Goal: Task Accomplishment & Management: Manage account settings

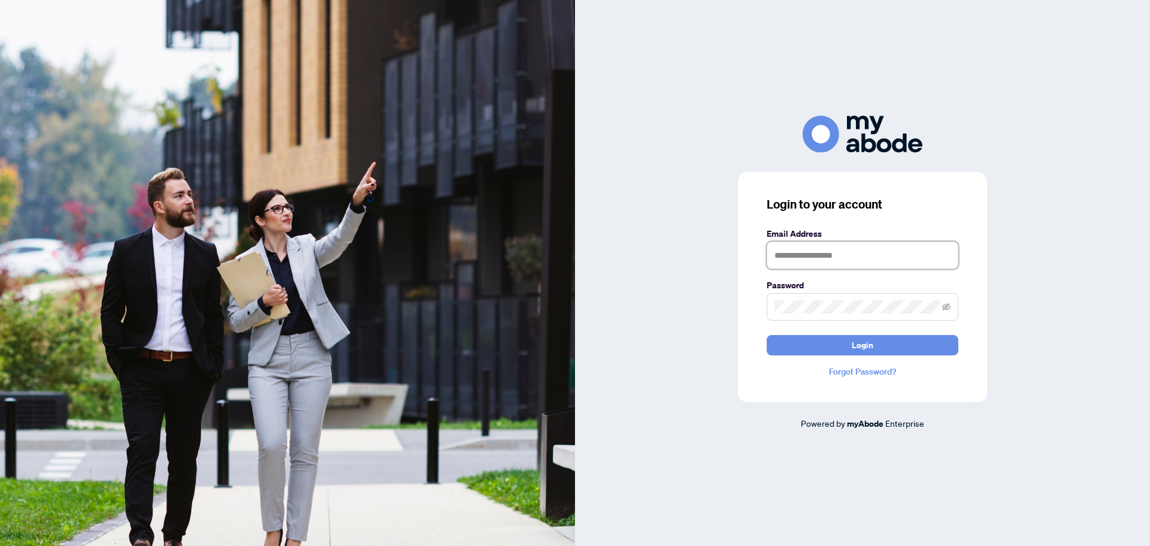
click at [830, 256] on input "text" at bounding box center [863, 255] width 192 height 28
type input "**********"
click at [799, 315] on span at bounding box center [863, 307] width 192 height 28
click at [767, 335] on button "Login" at bounding box center [863, 345] width 192 height 20
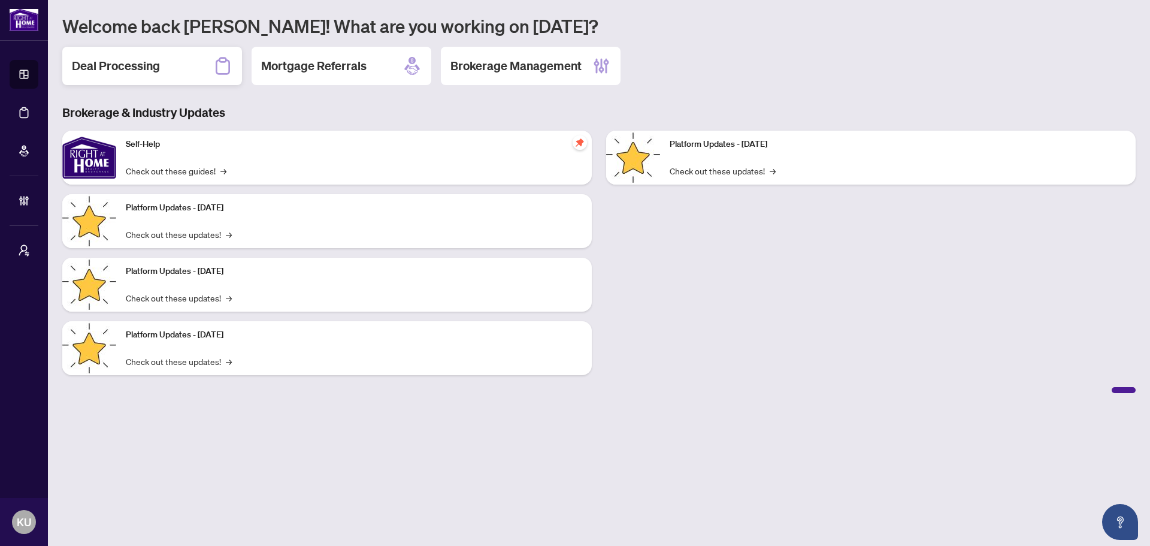
click at [96, 56] on div "Deal Processing" at bounding box center [152, 66] width 180 height 38
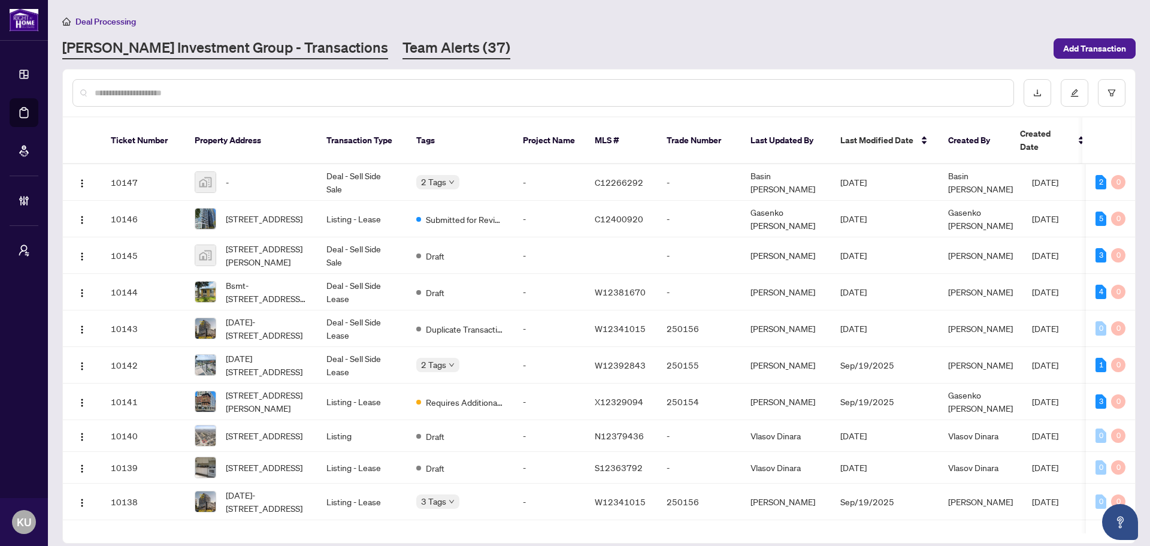
click at [403, 53] on link "Team Alerts (37)" at bounding box center [457, 49] width 108 height 22
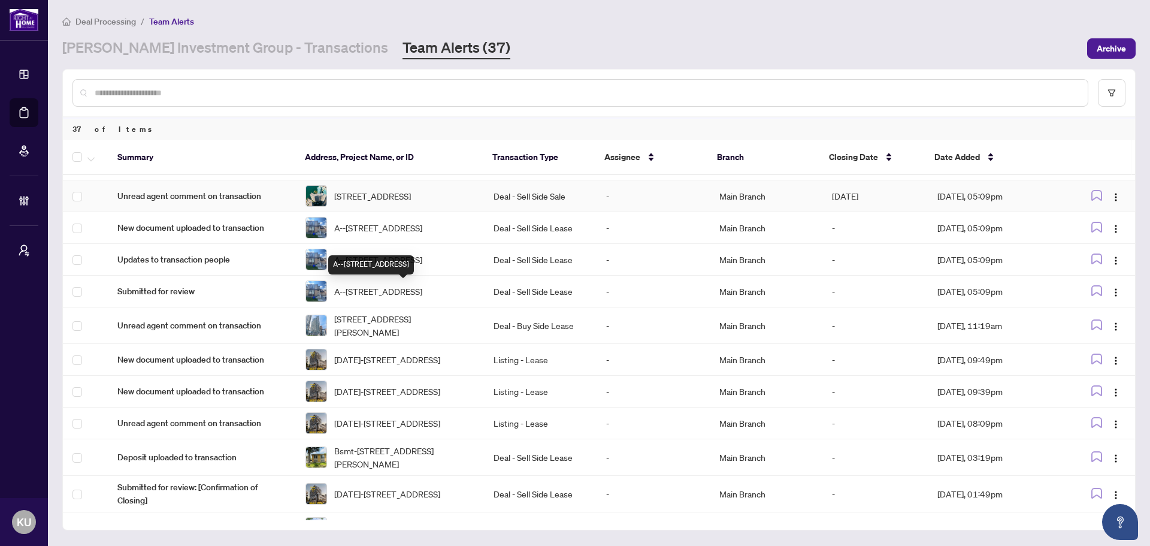
scroll to position [310, 0]
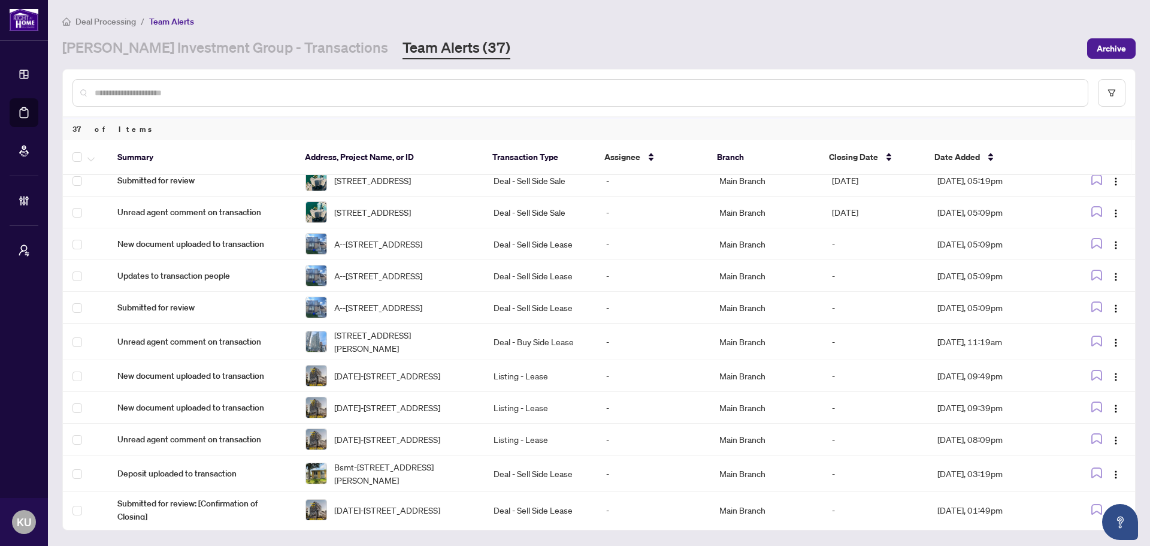
click at [370, 92] on input "text" at bounding box center [587, 92] width 984 height 13
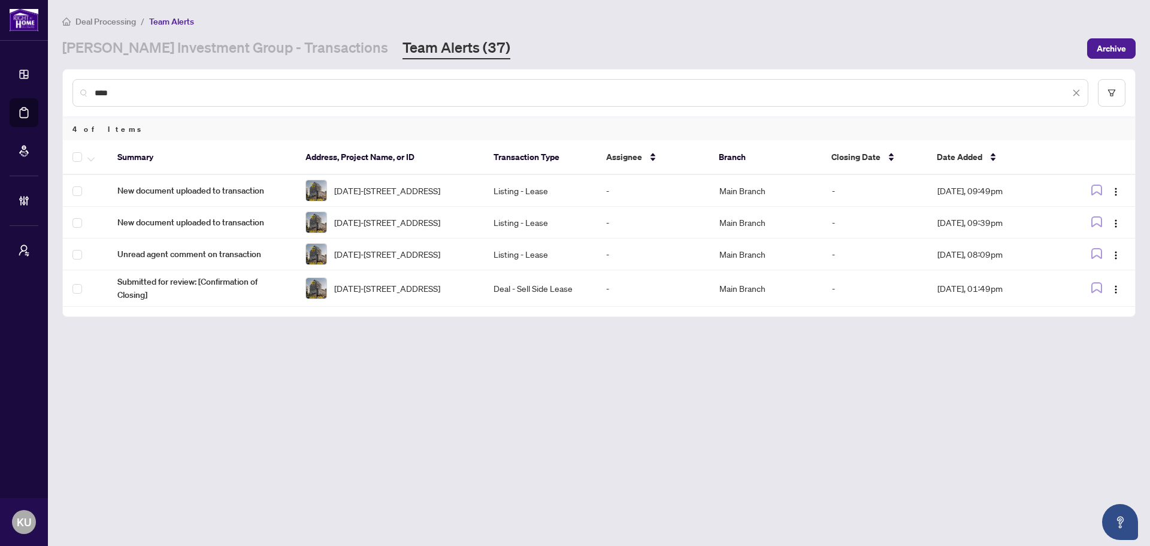
scroll to position [0, 0]
type input "****"
click at [74, 260] on label at bounding box center [77, 254] width 10 height 13
drag, startPoint x: 156, startPoint y: 95, endPoint x: -20, endPoint y: 72, distance: 177.6
click at [0, 72] on html "Dashboard Deal Processing Mortgage Referrals Brokerage Management My Brokerages…" at bounding box center [575, 273] width 1150 height 546
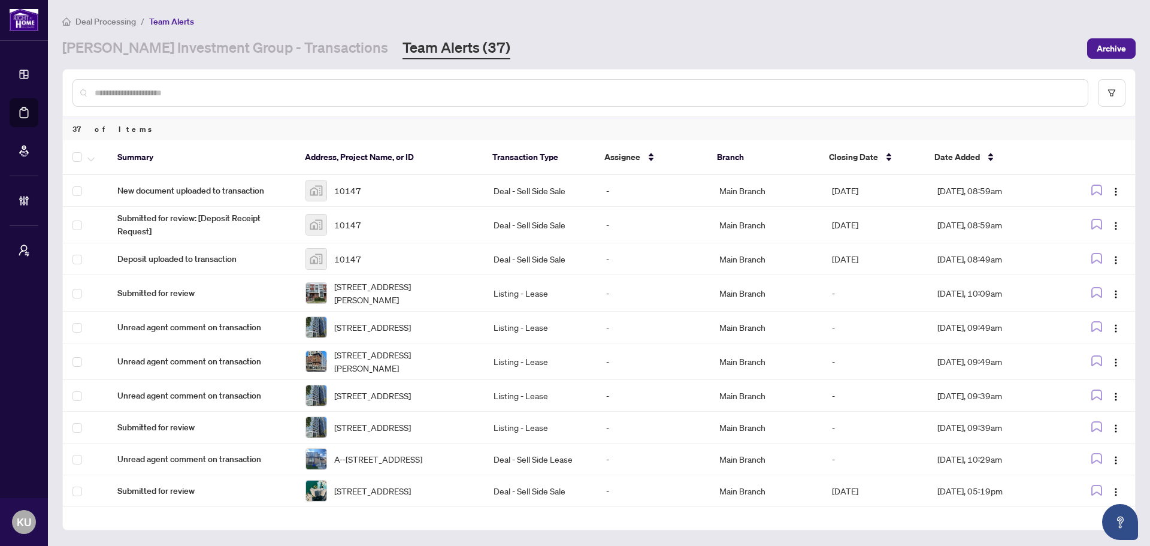
click at [250, 86] on input "text" at bounding box center [587, 92] width 984 height 13
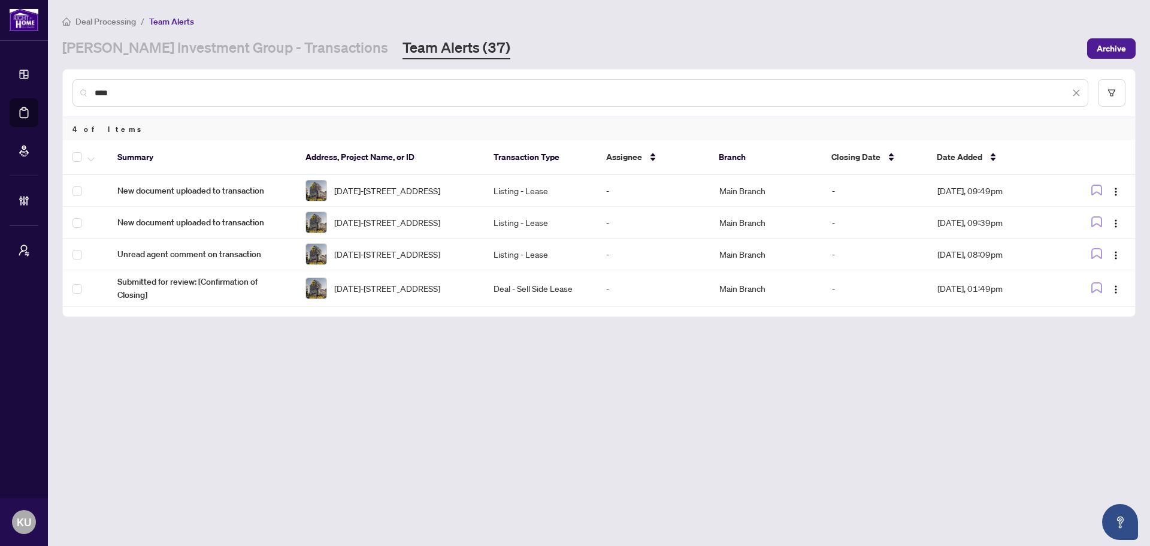
type input "****"
click at [90, 160] on icon "button" at bounding box center [90, 159] width 7 height 5
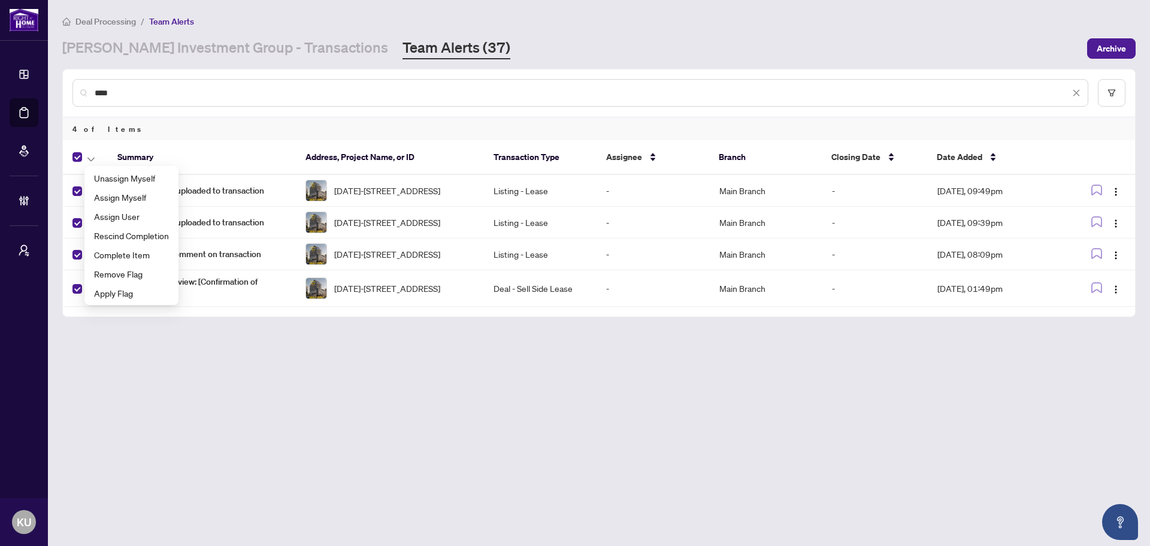
click at [137, 371] on main "Deal Processing / Team Alerts RAHR Investment Group - Transactions Team Alerts …" at bounding box center [599, 273] width 1102 height 546
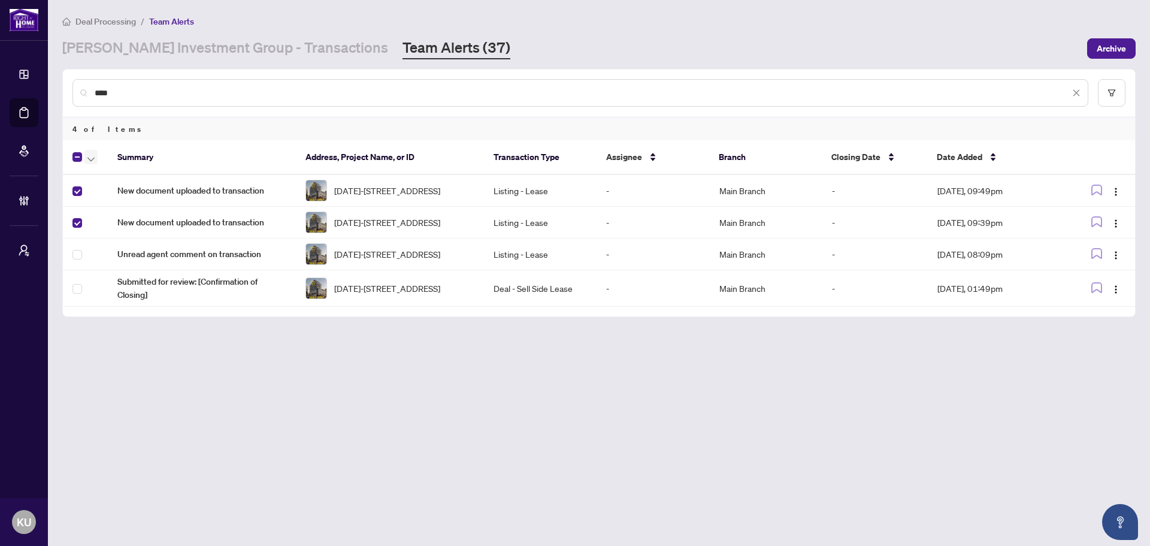
click at [94, 157] on icon "button" at bounding box center [90, 159] width 7 height 5
click at [235, 443] on main "Deal Processing / Team Alerts RAHR Investment Group - Transactions Team Alerts …" at bounding box center [599, 273] width 1102 height 546
drag, startPoint x: 122, startPoint y: 87, endPoint x: 98, endPoint y: 86, distance: 24.0
click at [98, 86] on input "****" at bounding box center [582, 92] width 975 height 13
click at [76, 229] on label at bounding box center [77, 222] width 10 height 13
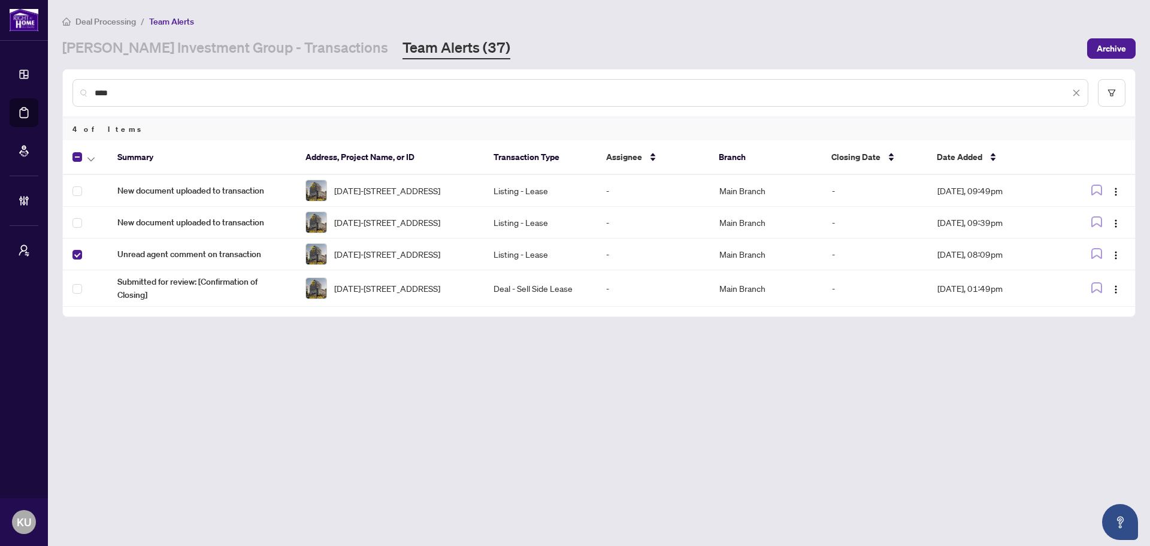
click at [74, 260] on label at bounding box center [77, 254] width 10 height 13
click at [234, 261] on span "Unread agent comment on transaction" at bounding box center [201, 253] width 169 height 13
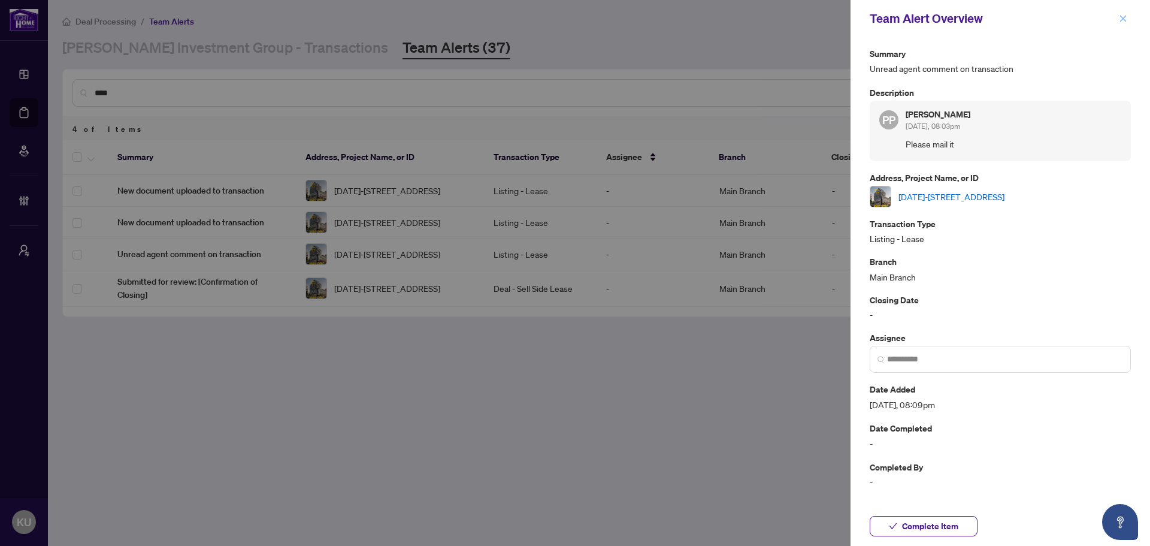
click at [1123, 22] on icon "close" at bounding box center [1123, 18] width 8 height 8
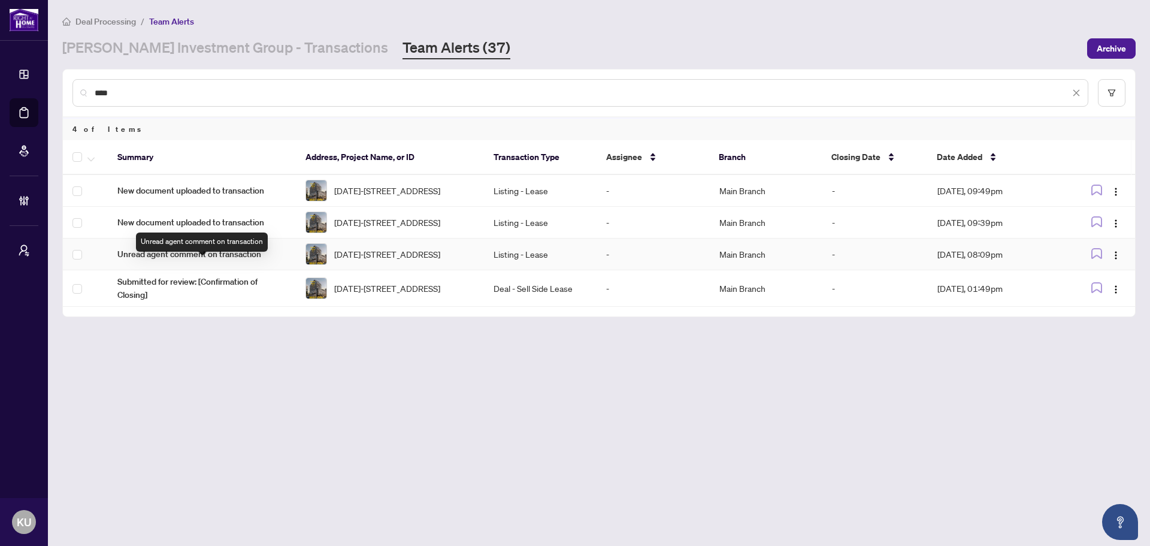
click at [250, 261] on span "Unread agent comment on transaction" at bounding box center [201, 253] width 169 height 13
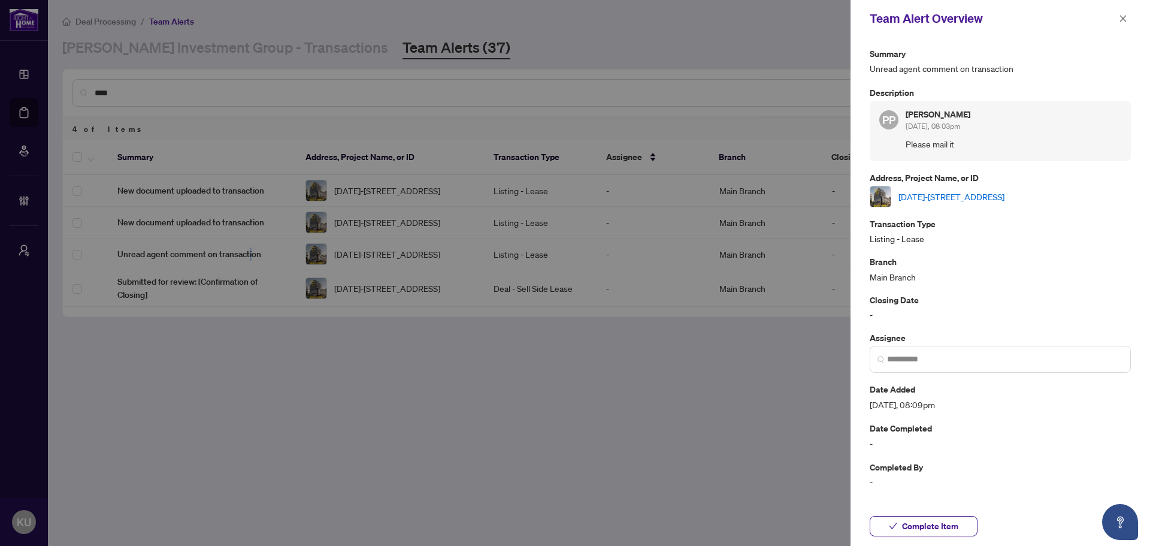
click at [953, 197] on link "1407-3009 Novar Rd, Mississauga, Ontario L5B 0P9, Canada" at bounding box center [952, 196] width 106 height 13
click at [1129, 19] on button "button" at bounding box center [1123, 18] width 16 height 14
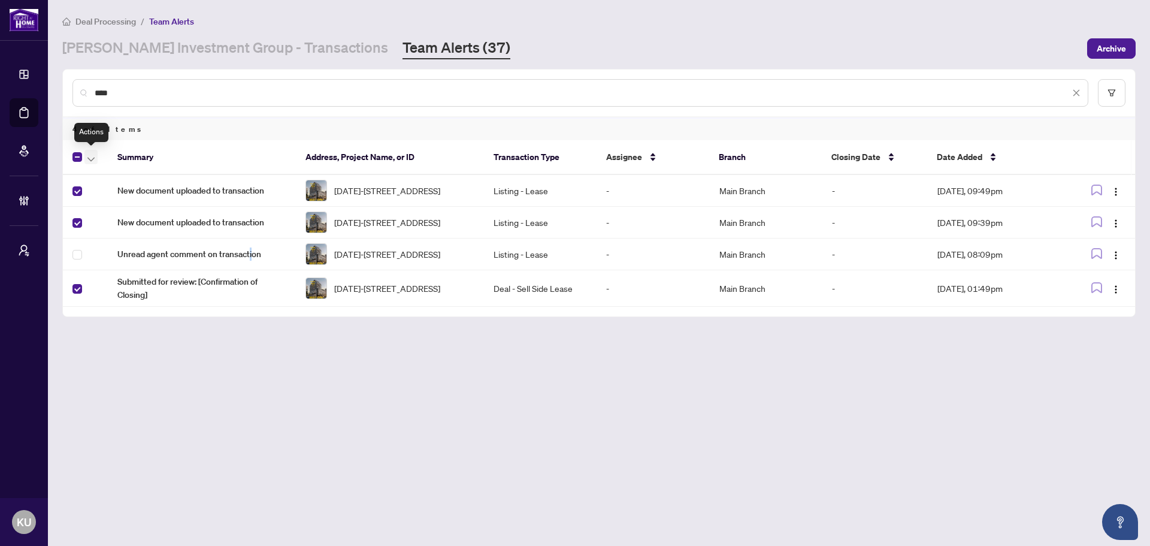
click at [95, 160] on button "button" at bounding box center [90, 157] width 13 height 14
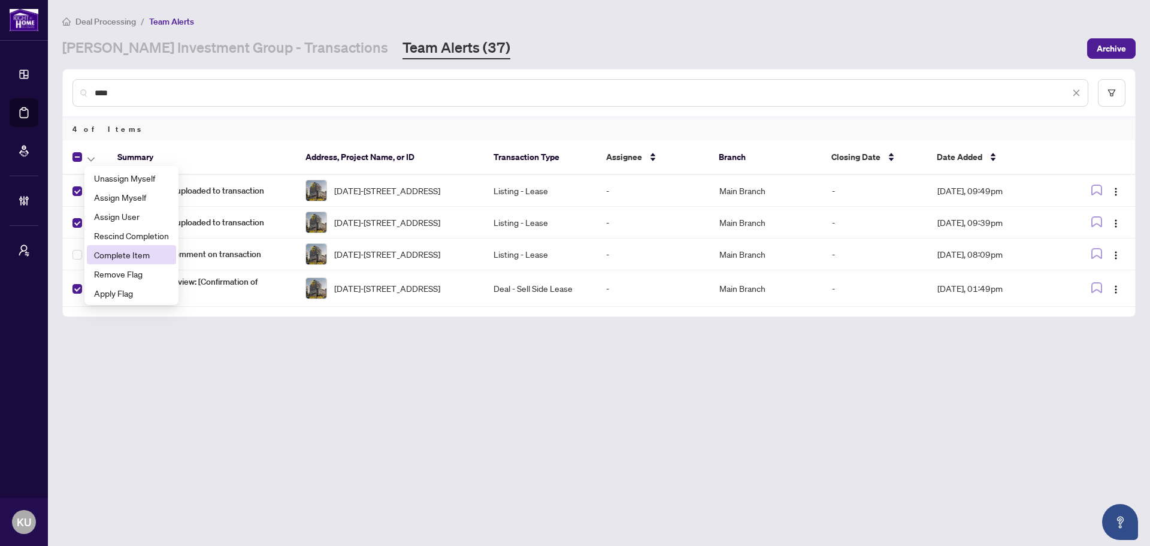
click at [125, 261] on li "Complete Item" at bounding box center [131, 254] width 89 height 19
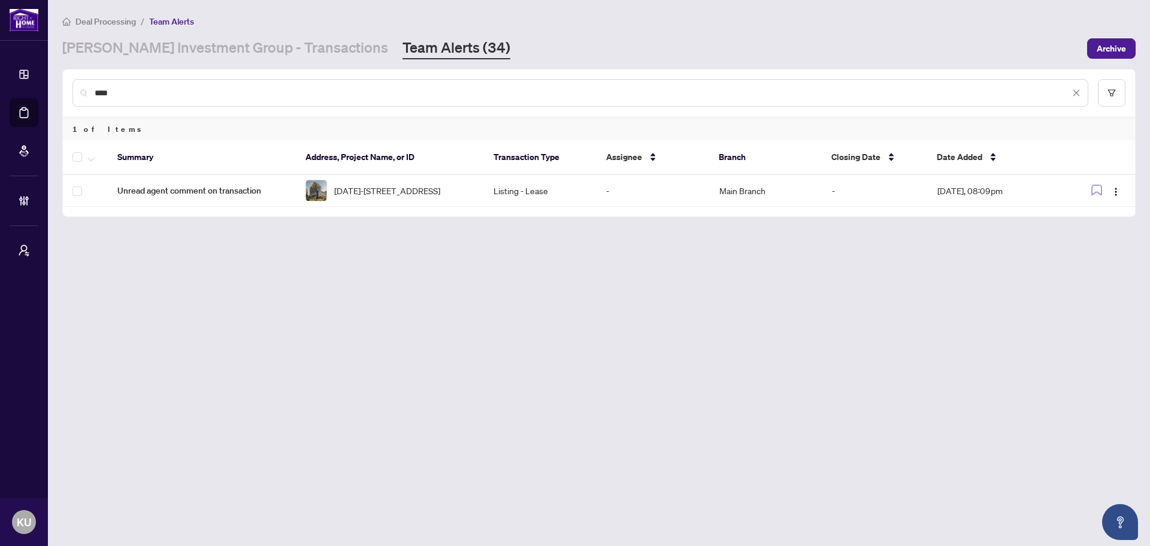
click at [304, 317] on main "Deal Processing / Team Alerts RAHR Investment Group - Transactions Team Alerts …" at bounding box center [599, 273] width 1102 height 546
click at [91, 160] on icon "button" at bounding box center [90, 159] width 7 height 4
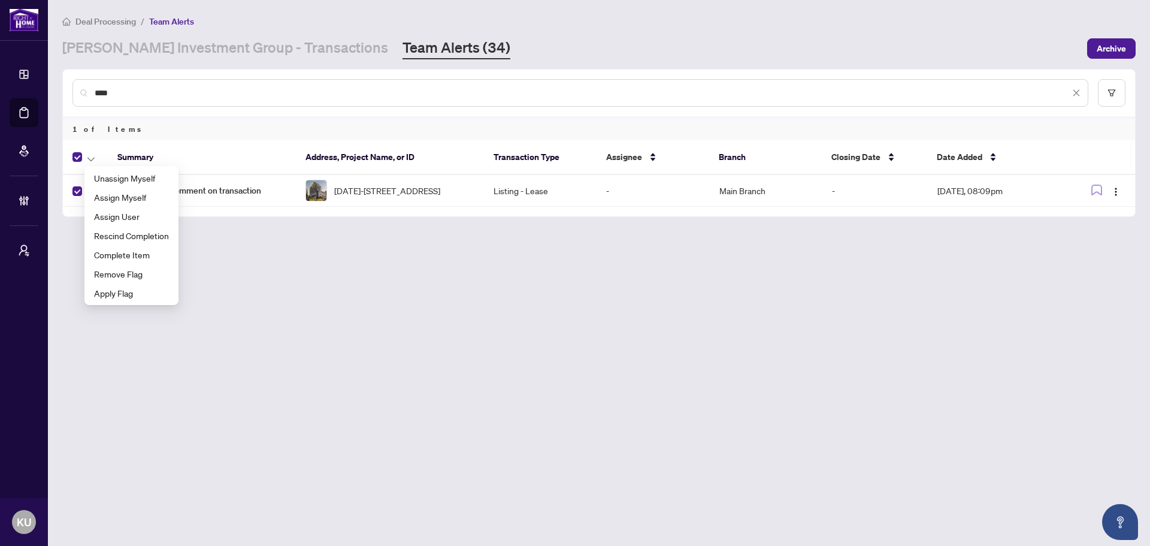
click at [177, 389] on main "Deal Processing / Team Alerts RAHR Investment Group - Transactions Team Alerts …" at bounding box center [599, 273] width 1102 height 546
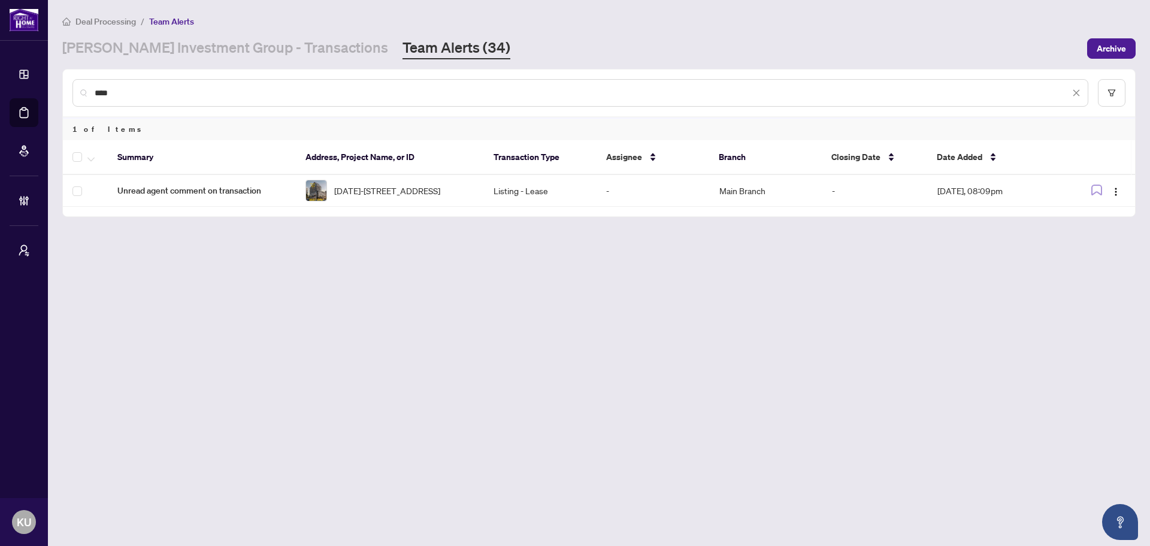
drag, startPoint x: 156, startPoint y: 93, endPoint x: 8, endPoint y: 78, distance: 148.8
click at [8, 78] on div "Dashboard Deal Processing Mortgage Referrals Brokerage Management My Brokerages…" at bounding box center [575, 273] width 1150 height 546
click at [244, 52] on link "RAHR Investment Group - Transactions" at bounding box center [225, 49] width 326 height 22
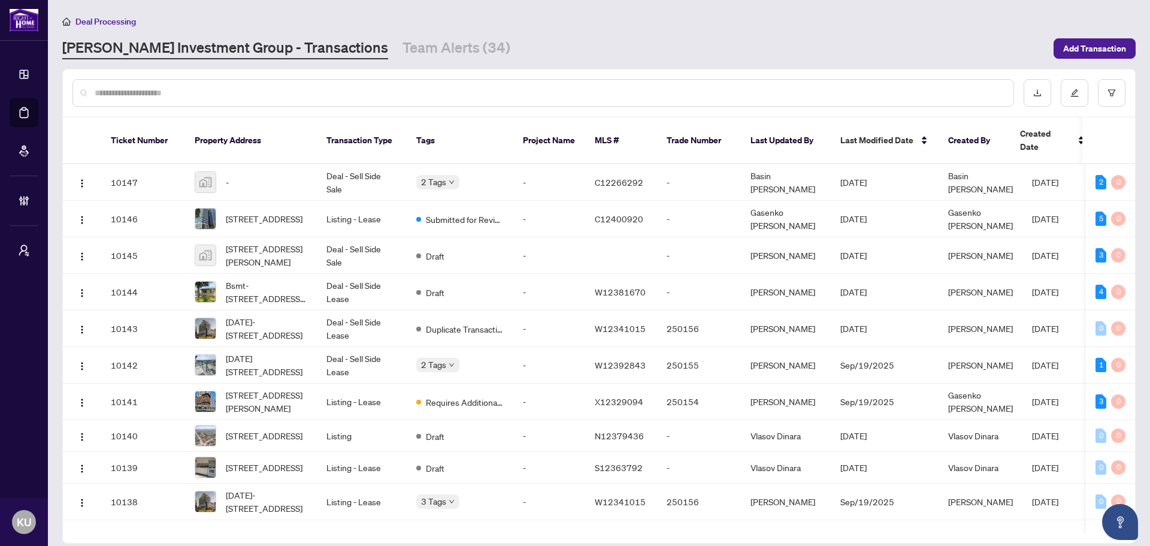
click at [364, 31] on div "Deal Processing RAHR Investment Group - Transactions Team Alerts (34) Add Trans…" at bounding box center [598, 36] width 1073 height 45
click at [403, 55] on link "Team Alerts (34)" at bounding box center [457, 49] width 108 height 22
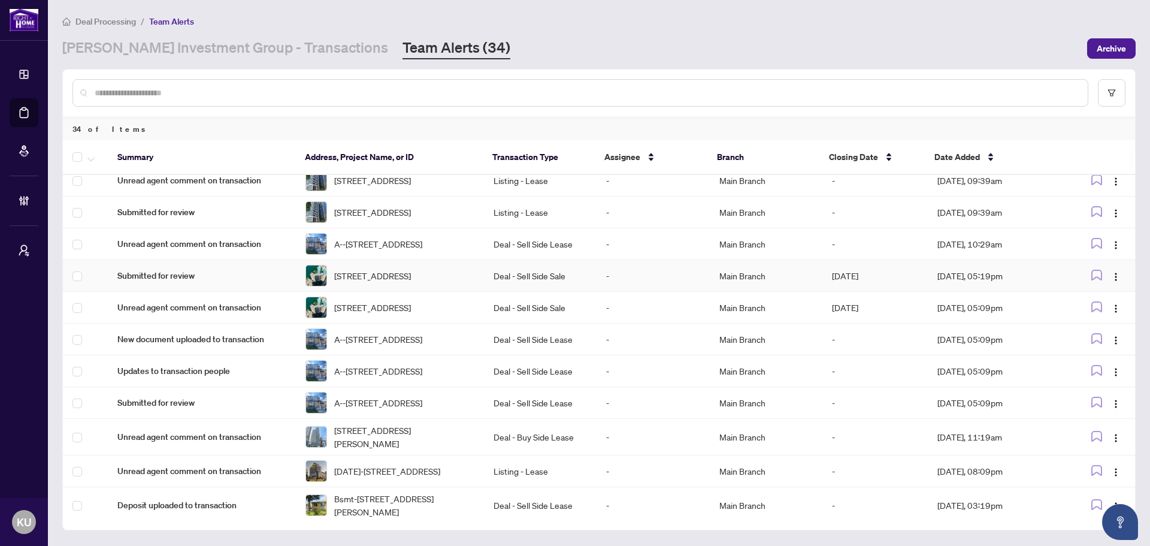
scroll to position [202, 0]
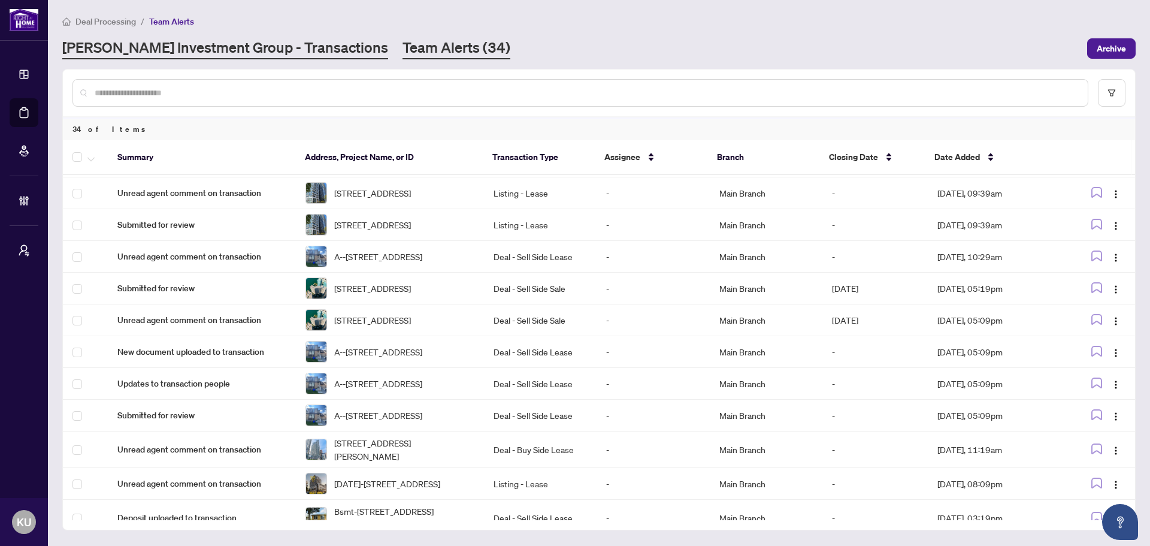
click at [206, 53] on link "RAHR Investment Group - Transactions" at bounding box center [225, 49] width 326 height 22
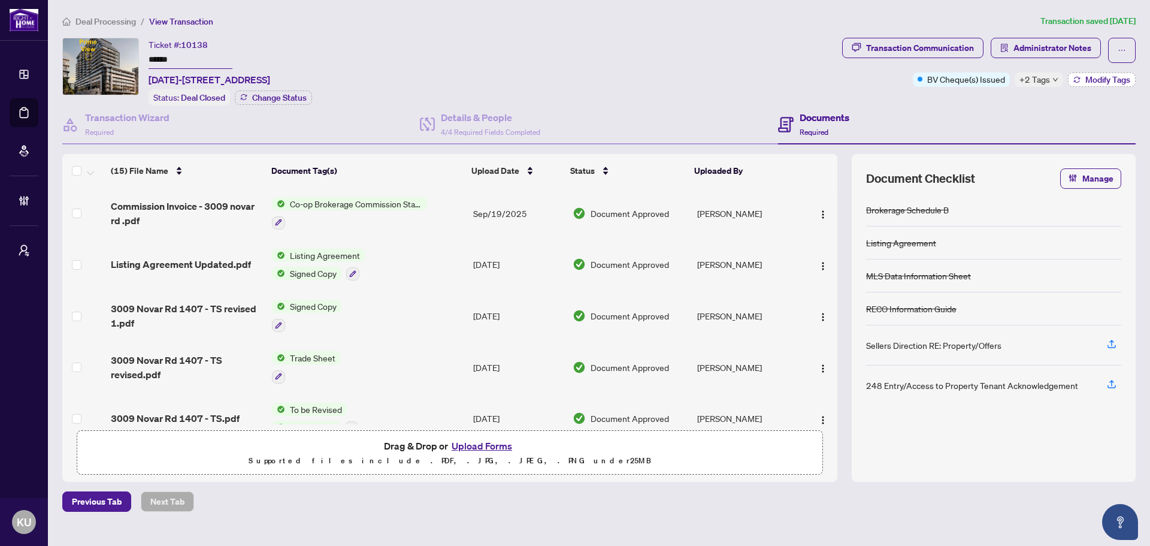
click at [1094, 76] on span "Modify Tags" at bounding box center [1107, 79] width 45 height 8
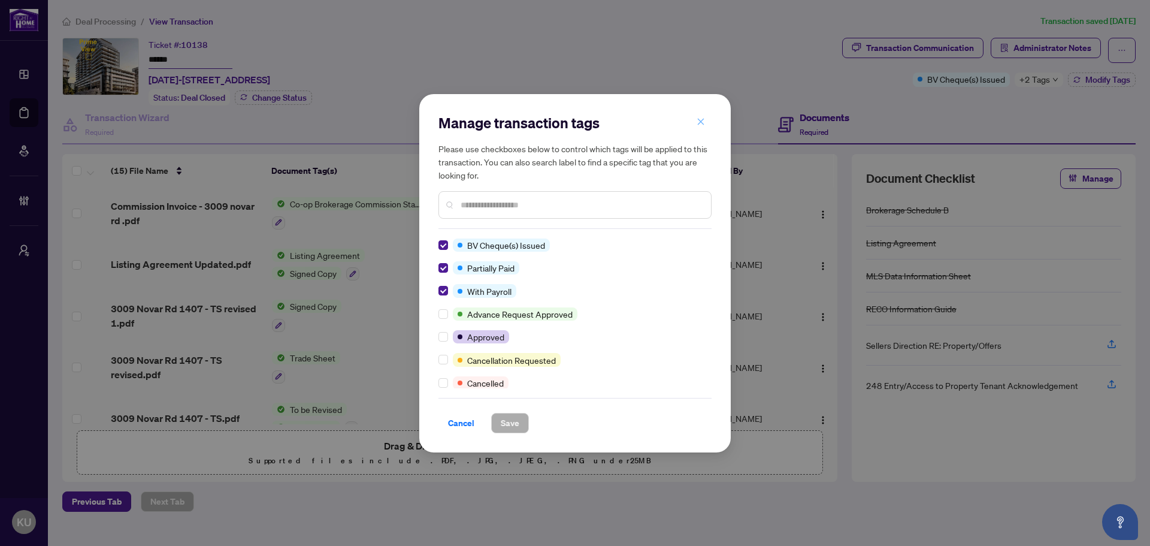
click at [705, 124] on button "button" at bounding box center [701, 122] width 24 height 20
